Goal: Book appointment/travel/reservation

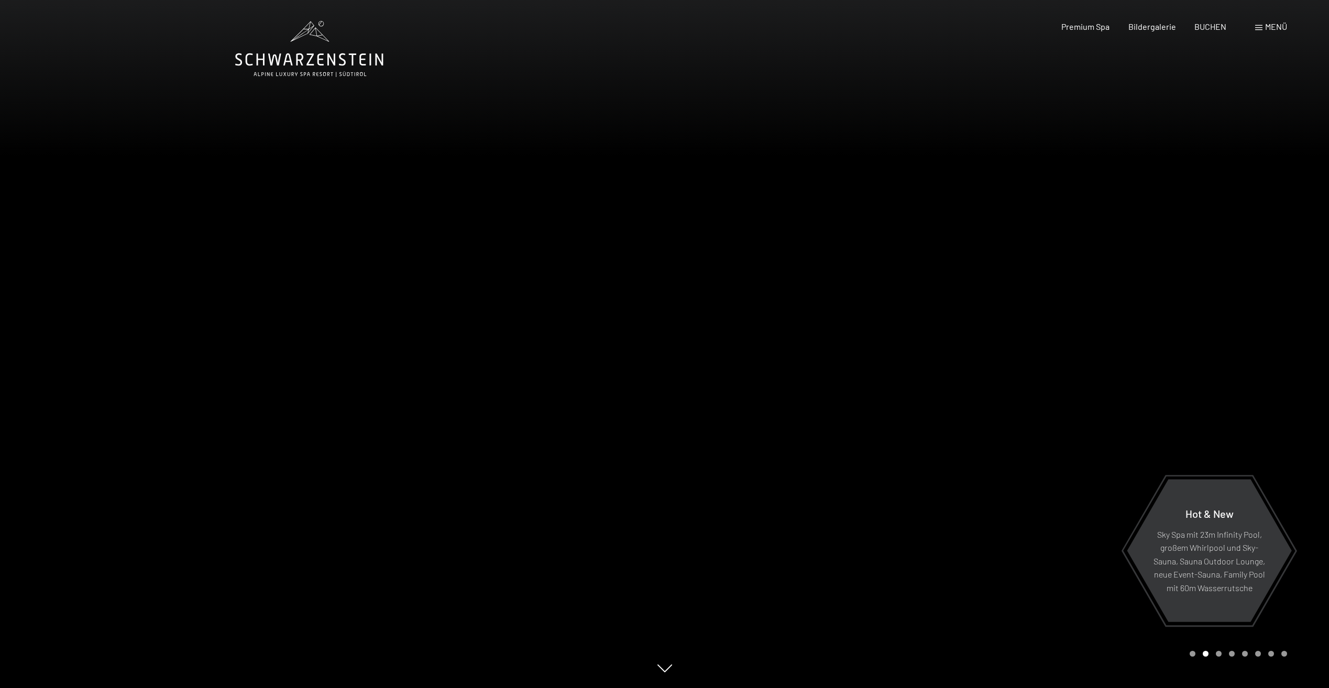
click at [1216, 32] on div "Buchen Anfragen Premium Spa Bildergalerie BUCHEN Menü DE IT EN Gutschein Bilder…" at bounding box center [1156, 27] width 262 height 12
click at [1261, 27] on span at bounding box center [1258, 27] width 7 height 5
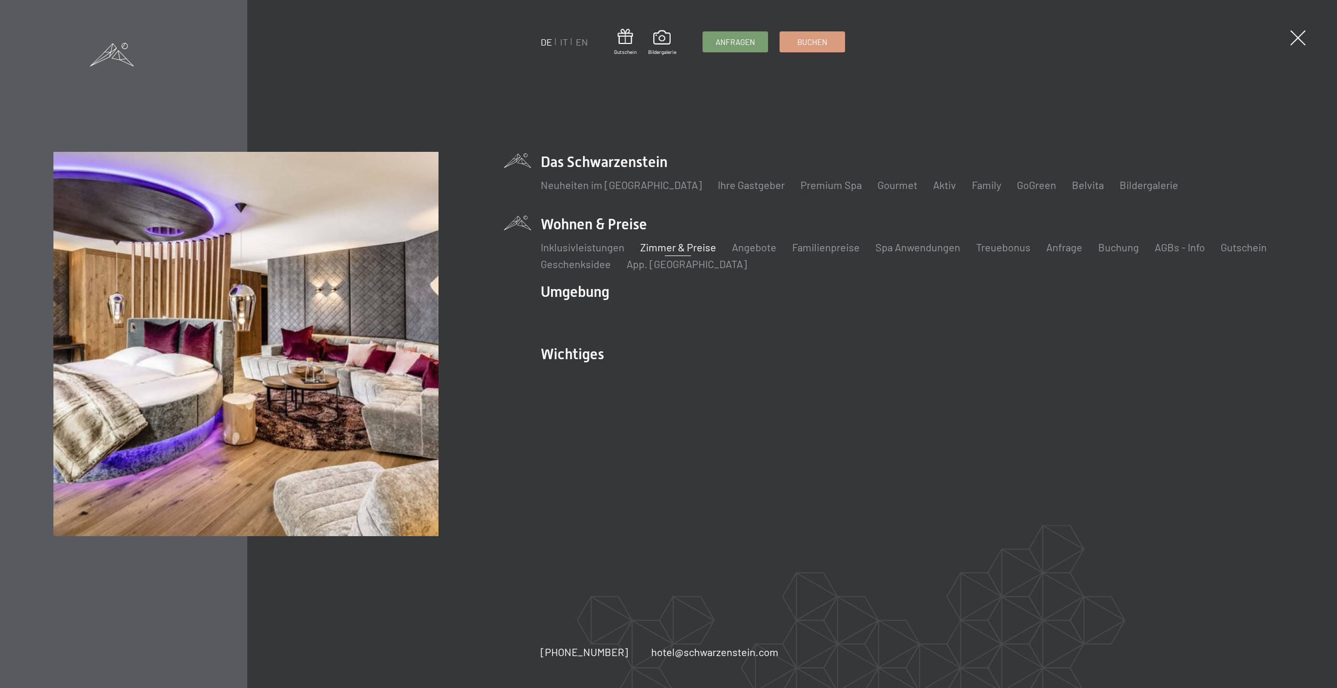
click at [682, 249] on link "Zimmer & Preise" at bounding box center [678, 247] width 76 height 13
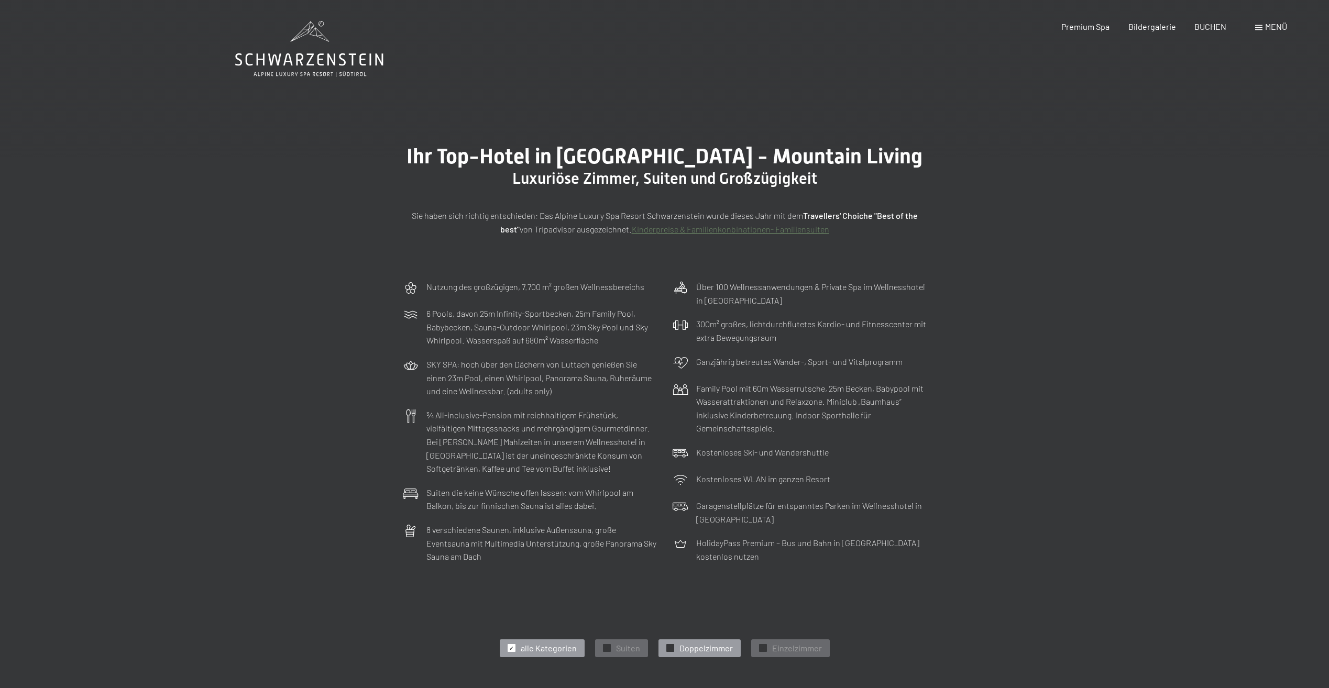
click at [697, 651] on span "Doppelzimmer" at bounding box center [705, 649] width 53 height 12
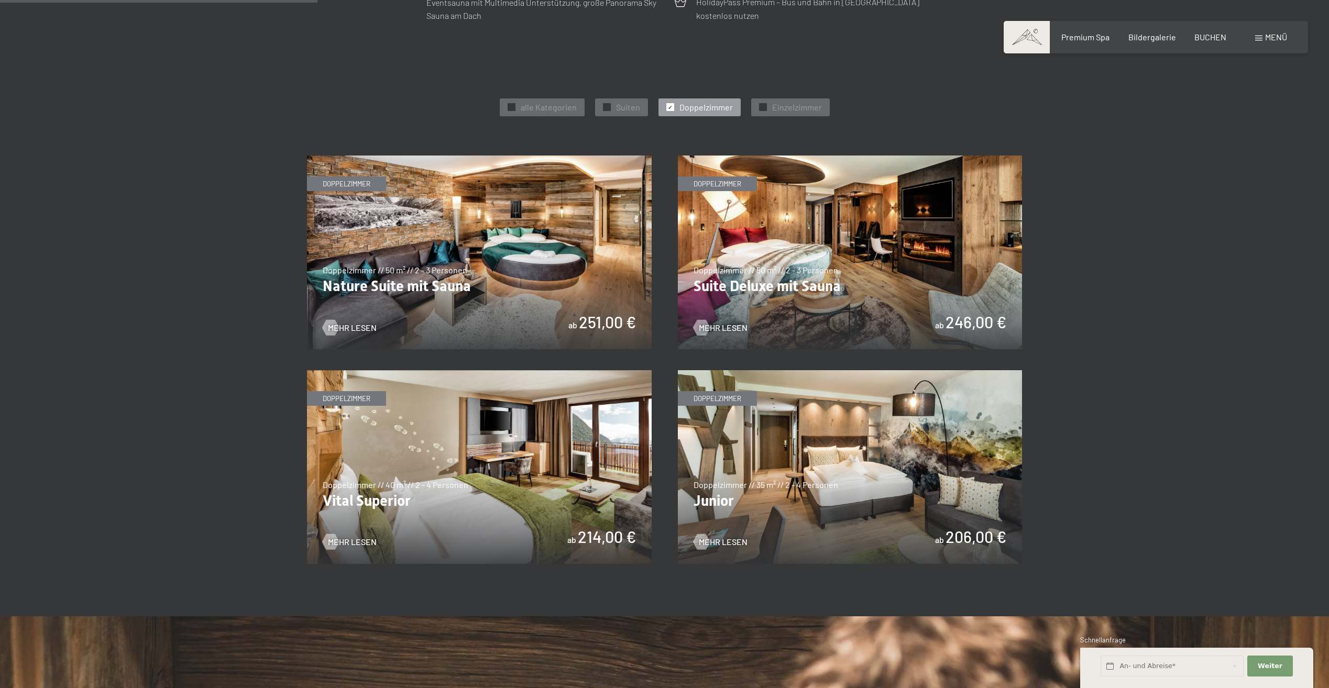
scroll to position [538, 0]
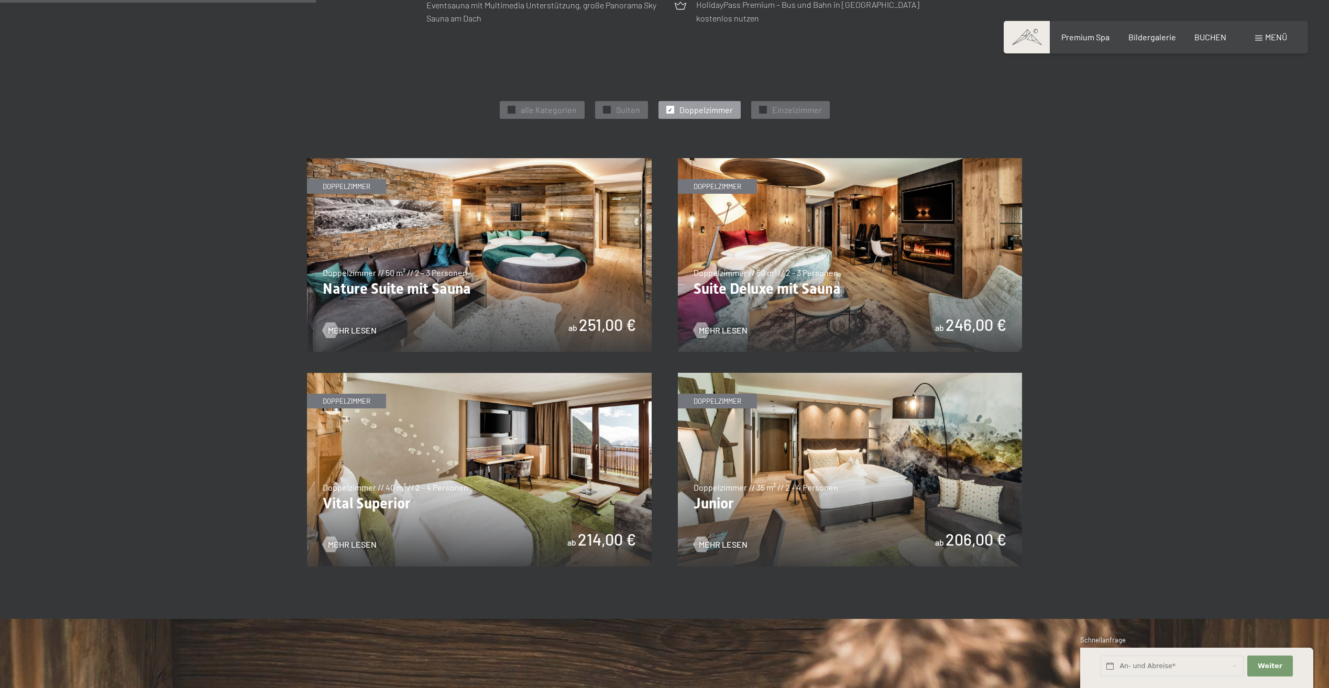
click at [835, 492] on img at bounding box center [850, 470] width 345 height 194
